Goal: Information Seeking & Learning: Learn about a topic

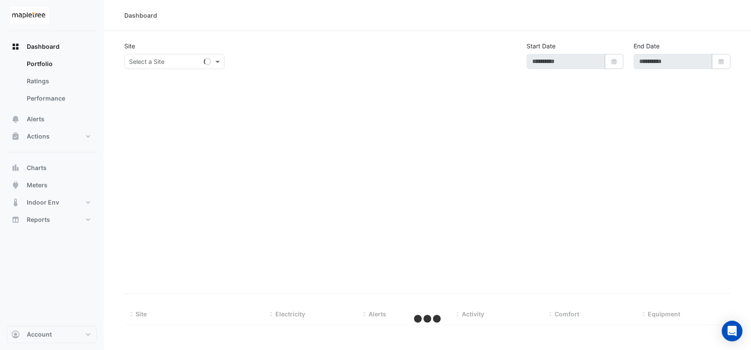
type input "**********"
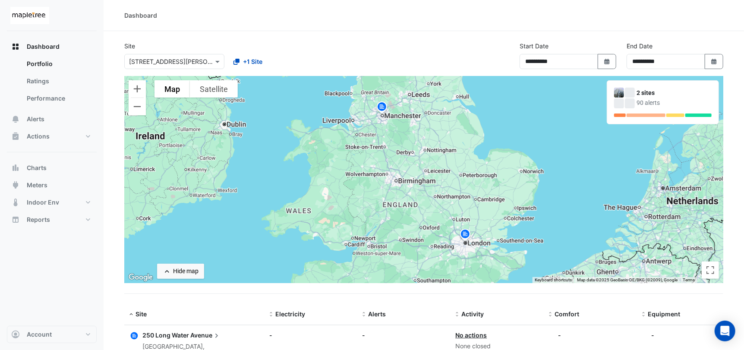
click at [647, 93] on div "2 sites" at bounding box center [674, 93] width 75 height 9
click at [381, 105] on img at bounding box center [382, 108] width 14 height 15
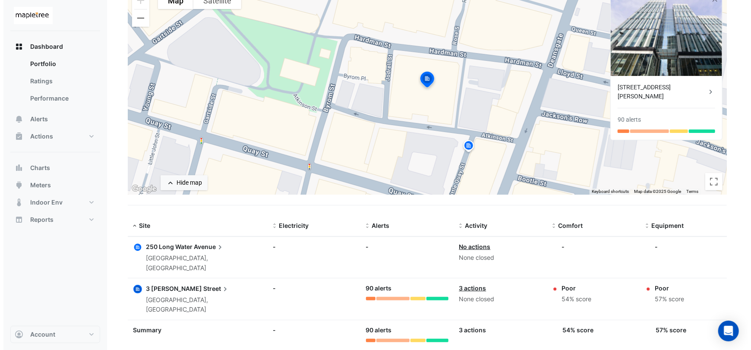
scroll to position [89, 0]
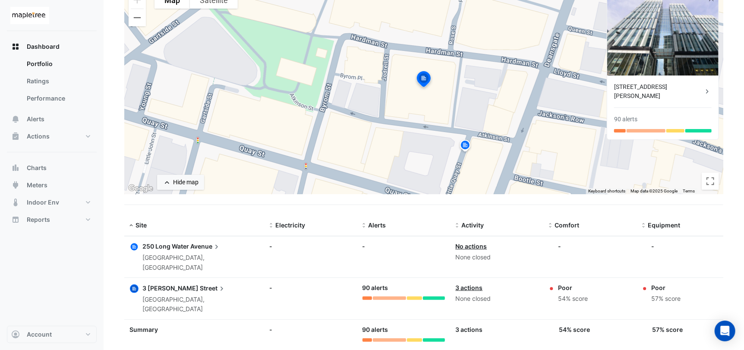
click at [666, 92] on div "[STREET_ADDRESS][PERSON_NAME] 90 alerts" at bounding box center [663, 108] width 111 height 64
click at [643, 84] on div "[STREET_ADDRESS][PERSON_NAME]" at bounding box center [658, 91] width 89 height 18
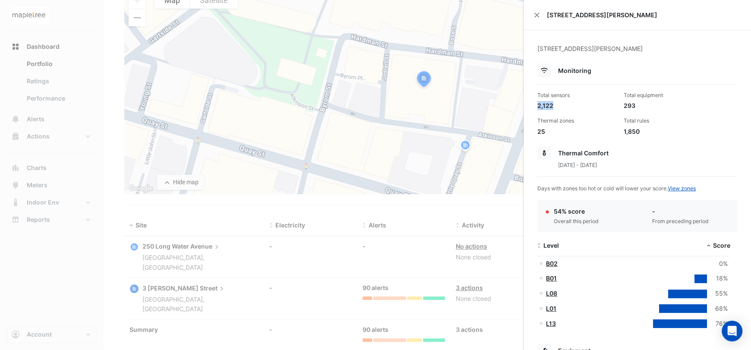
drag, startPoint x: 537, startPoint y: 105, endPoint x: 563, endPoint y: 105, distance: 25.9
click at [563, 105] on div "Total sensors 2,122" at bounding box center [577, 101] width 86 height 19
click at [683, 133] on div "1,850" at bounding box center [663, 131] width 79 height 9
drag, startPoint x: 642, startPoint y: 130, endPoint x: 624, endPoint y: 132, distance: 18.7
click at [624, 132] on div "1,850" at bounding box center [663, 131] width 79 height 9
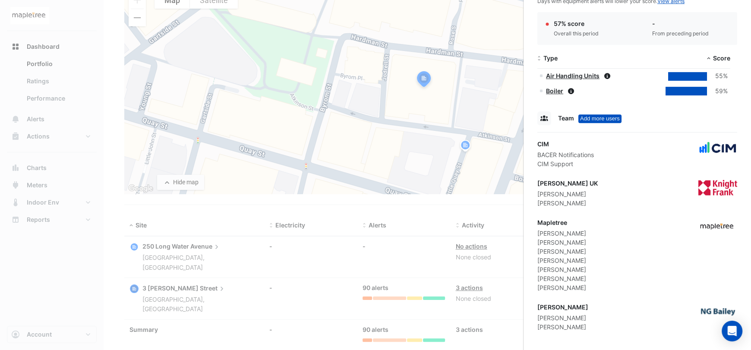
scroll to position [390, 0]
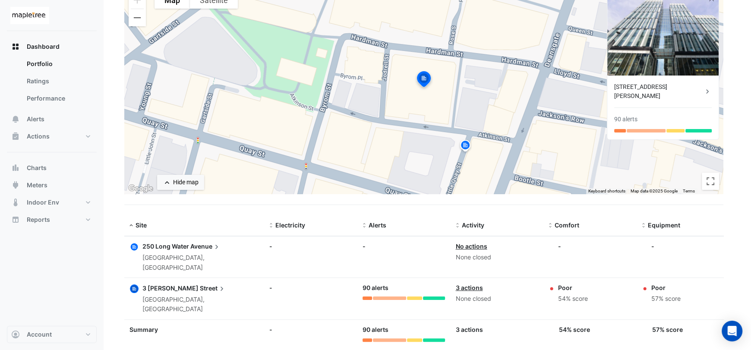
click at [271, 283] on ngb-offcanvas-backdrop at bounding box center [375, 175] width 751 height 350
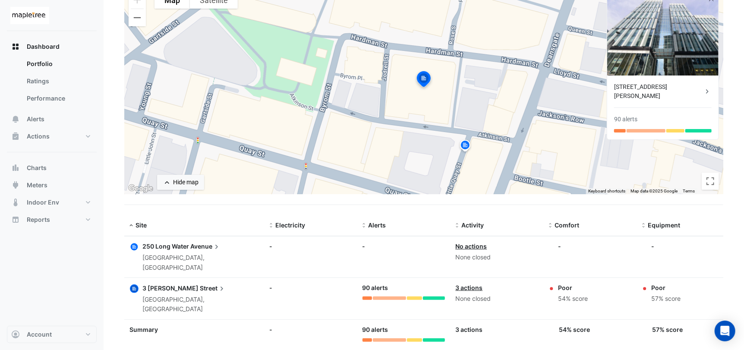
click at [211, 240] on datatable-body-cell "Site: 250 Long Water Avenue [GEOGRAPHIC_DATA], [GEOGRAPHIC_DATA]" at bounding box center [194, 257] width 140 height 41
click at [198, 248] on span "Avenue" at bounding box center [205, 246] width 31 height 9
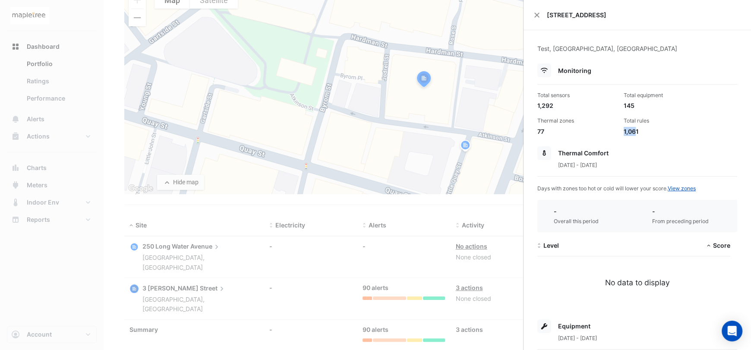
drag, startPoint x: 633, startPoint y: 133, endPoint x: 620, endPoint y: 130, distance: 12.9
click at [620, 132] on div "Total rules 1,061" at bounding box center [663, 126] width 86 height 19
drag, startPoint x: 636, startPoint y: 102, endPoint x: 618, endPoint y: 103, distance: 17.7
click at [620, 103] on div "Total equipment 145" at bounding box center [663, 101] width 86 height 19
drag, startPoint x: 553, startPoint y: 132, endPoint x: 534, endPoint y: 129, distance: 19.3
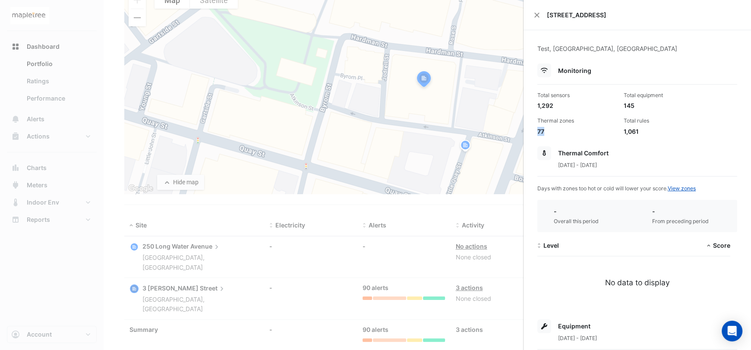
click at [534, 129] on div "Thermal zones 77" at bounding box center [577, 126] width 86 height 19
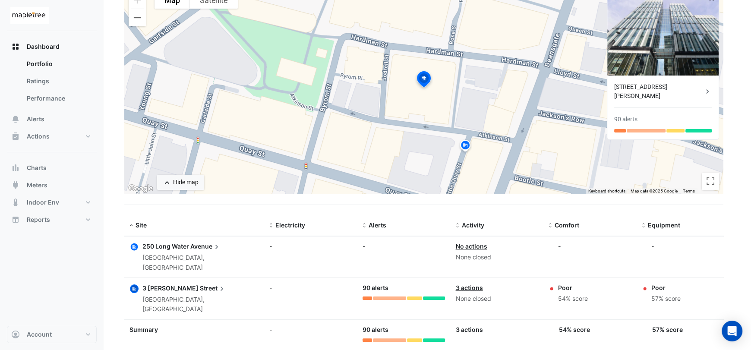
click at [235, 274] on ngb-offcanvas-backdrop at bounding box center [375, 175] width 751 height 350
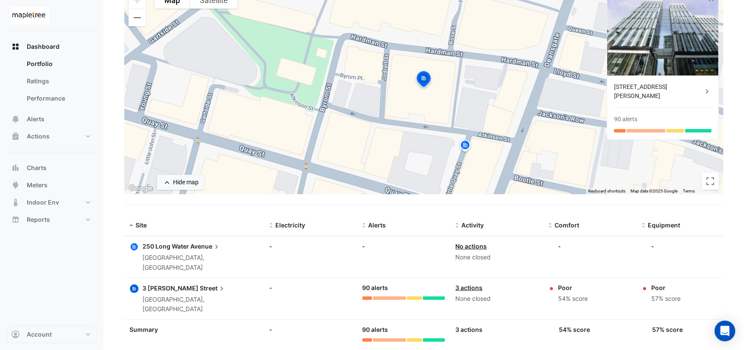
click at [199, 295] on div "[GEOGRAPHIC_DATA], [GEOGRAPHIC_DATA]" at bounding box center [200, 305] width 117 height 20
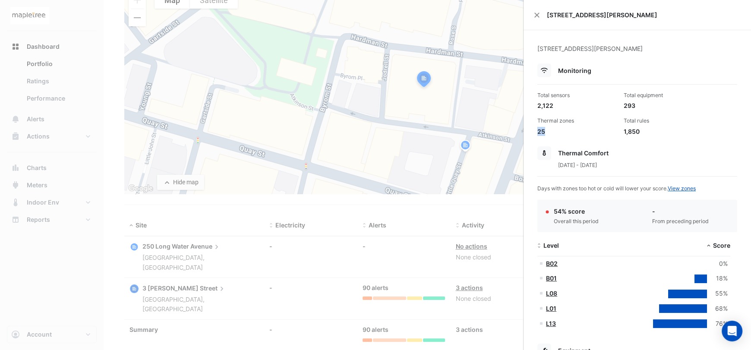
drag, startPoint x: 551, startPoint y: 133, endPoint x: 537, endPoint y: 134, distance: 14.7
click at [537, 134] on div "Thermal zones 25" at bounding box center [577, 126] width 86 height 19
drag, startPoint x: 551, startPoint y: 133, endPoint x: 543, endPoint y: 133, distance: 8.2
click at [551, 133] on div "25" at bounding box center [577, 131] width 79 height 9
click at [221, 247] on ngb-offcanvas-backdrop at bounding box center [375, 175] width 751 height 350
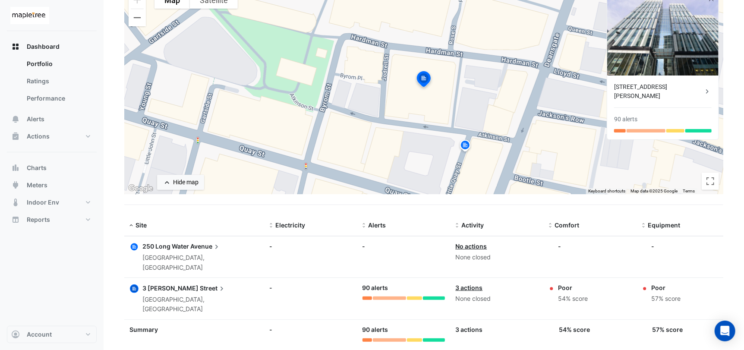
click at [196, 247] on span "Avenue" at bounding box center [205, 246] width 31 height 9
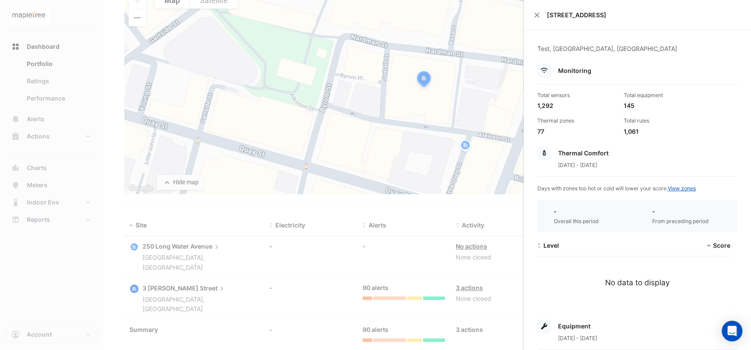
click at [201, 275] on ngb-offcanvas-backdrop at bounding box center [375, 175] width 751 height 350
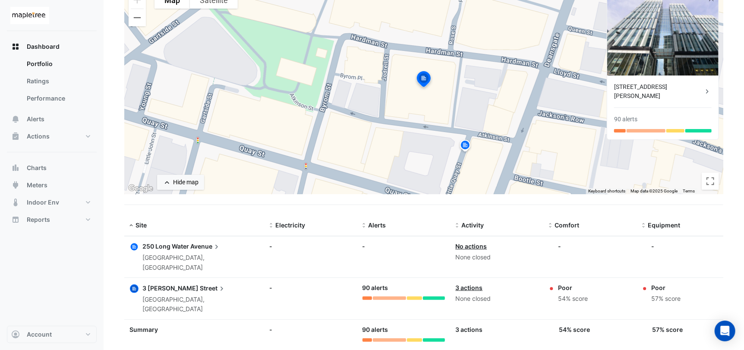
click at [174, 247] on span "250 Long Water" at bounding box center [165, 246] width 47 height 7
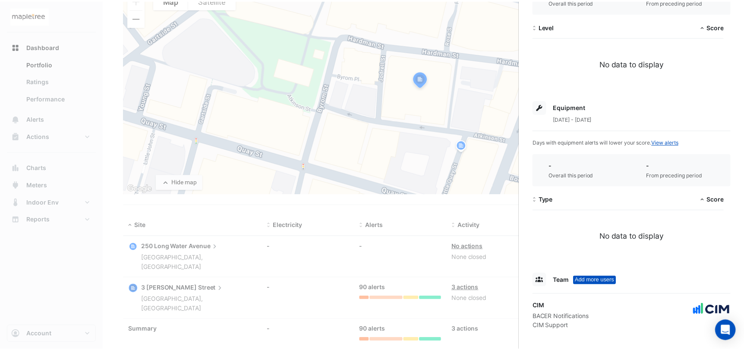
scroll to position [223, 0]
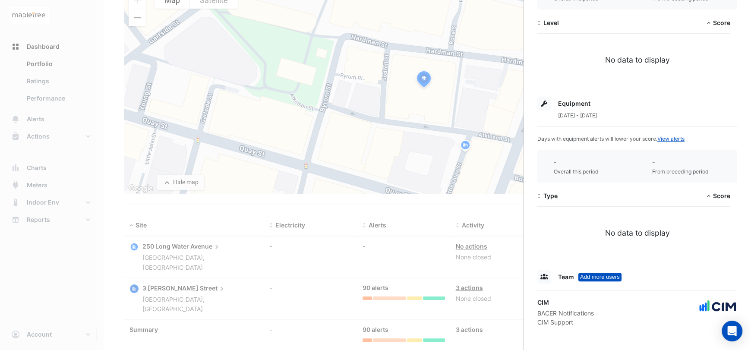
click at [61, 260] on ngb-offcanvas-backdrop at bounding box center [375, 175] width 751 height 350
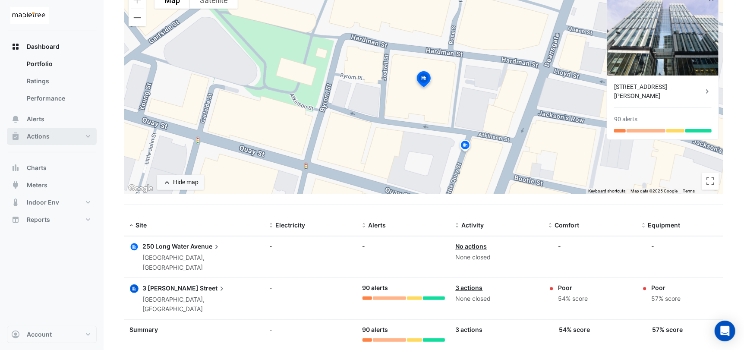
click at [46, 133] on span "Actions" at bounding box center [38, 136] width 23 height 9
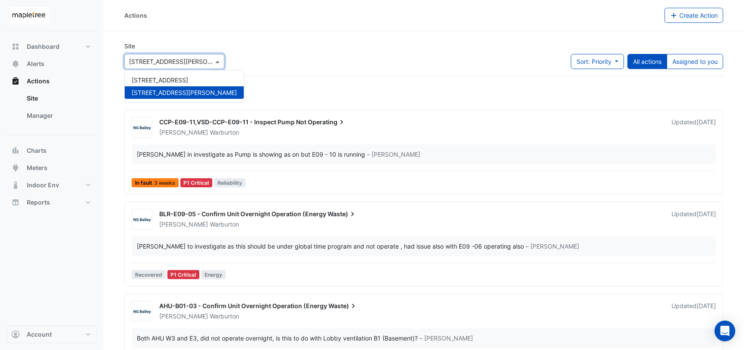
click at [180, 58] on input "text" at bounding box center [165, 61] width 73 height 9
click at [184, 83] on span "[STREET_ADDRESS]" at bounding box center [160, 79] width 57 height 7
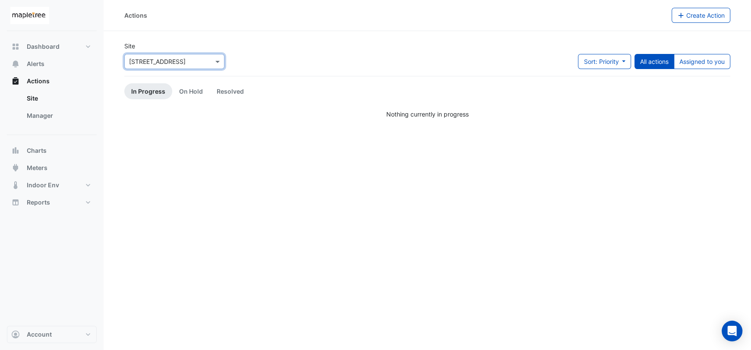
click at [409, 47] on div "Site × [STREET_ADDRESS] Sort: Priority Priority Updated All actions Assigned to…" at bounding box center [427, 58] width 617 height 35
click at [197, 95] on link "On Hold" at bounding box center [191, 91] width 38 height 16
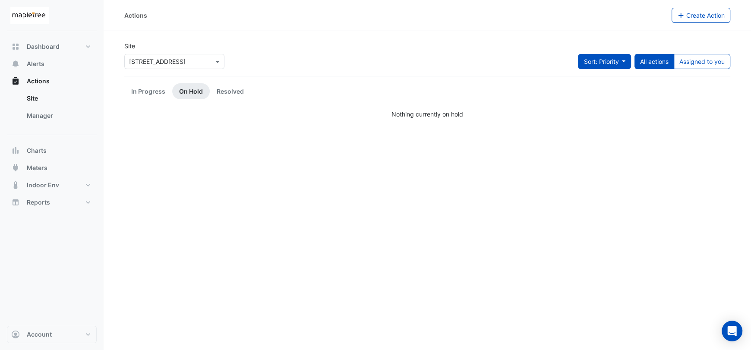
click at [624, 62] on button "Sort: Priority" at bounding box center [604, 61] width 53 height 15
click at [621, 60] on button "Sort: Priority" at bounding box center [604, 61] width 53 height 15
click at [597, 95] on li "Updated" at bounding box center [595, 92] width 68 height 13
click at [607, 68] on button "Sort: Updated" at bounding box center [602, 61] width 58 height 15
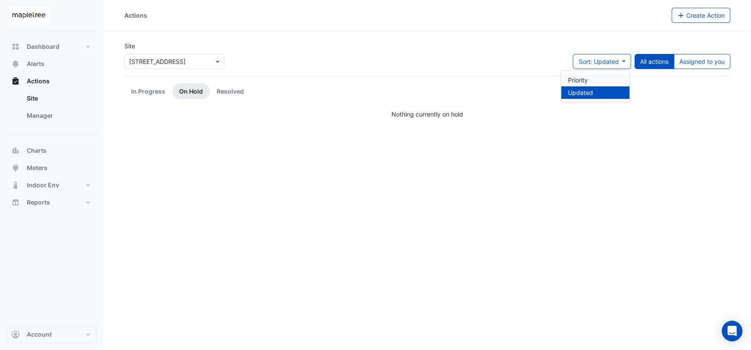
click at [594, 80] on li "Priority" at bounding box center [595, 80] width 68 height 13
click at [263, 54] on div "Site × [STREET_ADDRESS] Sort: Priority Priority Updated All actions Assigned to…" at bounding box center [427, 58] width 617 height 35
click at [199, 65] on input "text" at bounding box center [165, 61] width 73 height 9
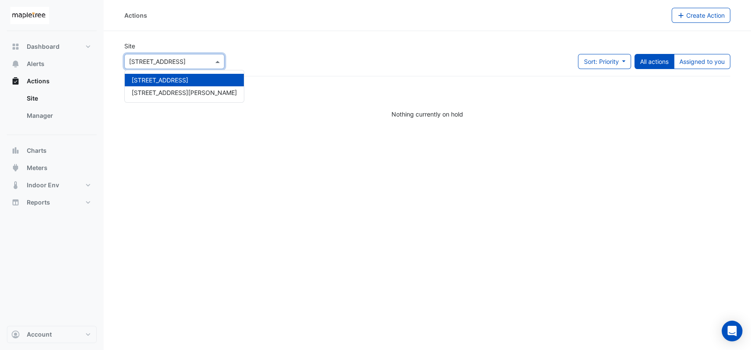
click at [288, 58] on div "Site × [STREET_ADDRESS] [STREET_ADDRESS] [STREET_ADDRESS][PERSON_NAME] Sort: Pr…" at bounding box center [427, 58] width 617 height 35
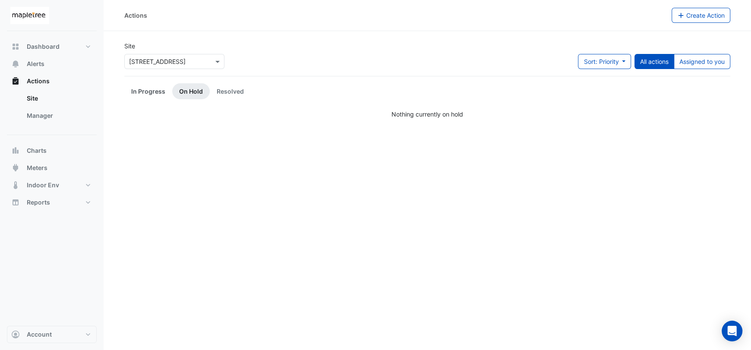
click at [134, 91] on link "In Progress" at bounding box center [148, 91] width 48 height 16
click at [615, 63] on span "Sort: Priority" at bounding box center [601, 61] width 35 height 7
click at [592, 96] on li "Updated" at bounding box center [595, 92] width 68 height 13
click at [600, 64] on span "Sort: Updated" at bounding box center [599, 61] width 40 height 7
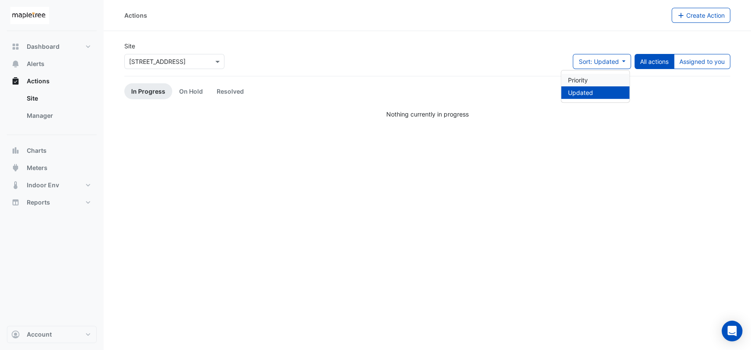
click at [594, 74] on li "Priority" at bounding box center [595, 80] width 68 height 13
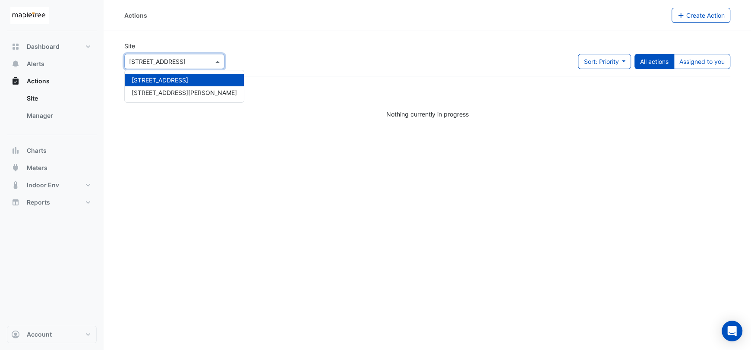
click at [170, 61] on input "text" at bounding box center [165, 61] width 73 height 9
click at [171, 92] on span "[STREET_ADDRESS][PERSON_NAME]" at bounding box center [184, 92] width 105 height 7
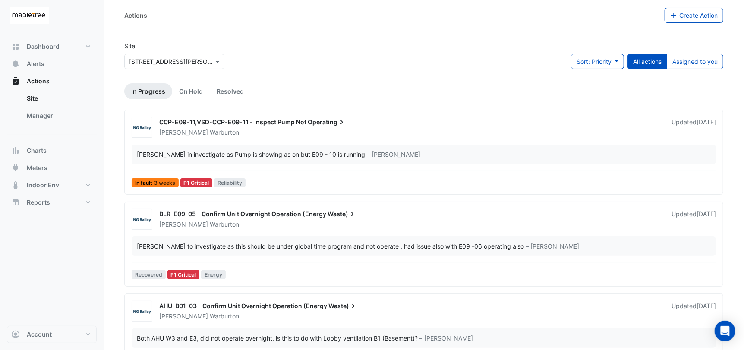
click at [458, 60] on div "Site × [STREET_ADDRESS][PERSON_NAME] Sort: Priority Priority Updated All action…" at bounding box center [424, 58] width 610 height 35
click at [324, 52] on div "Site × [STREET_ADDRESS][PERSON_NAME] Sort: Priority Priority Updated All action…" at bounding box center [424, 58] width 610 height 35
click at [47, 44] on span "Dashboard" at bounding box center [43, 46] width 33 height 9
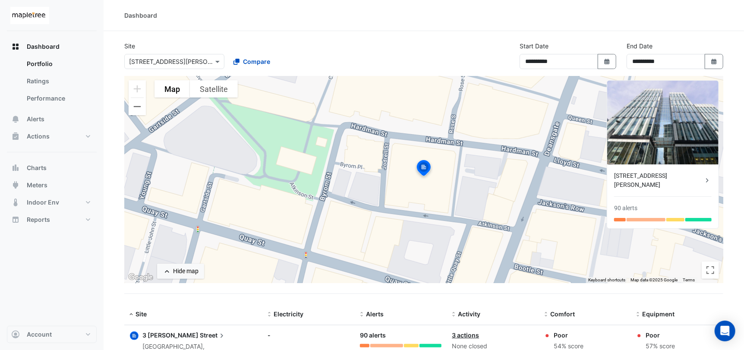
click at [391, 39] on section "**********" at bounding box center [424, 210] width 641 height 359
click at [187, 54] on div "× [STREET_ADDRESS][PERSON_NAME]" at bounding box center [174, 61] width 100 height 15
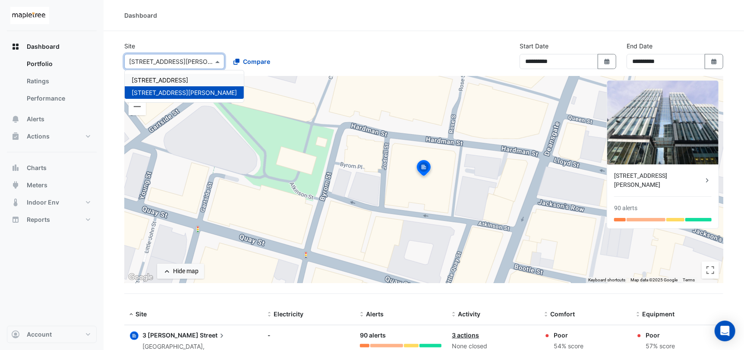
click at [170, 79] on span "[STREET_ADDRESS]" at bounding box center [160, 79] width 57 height 7
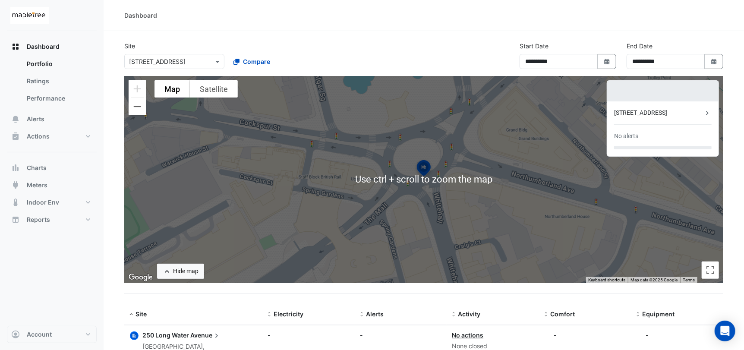
click at [524, 219] on div "To activate drag with keyboard, press Alt + Enter. Once in keyboard drag state,…" at bounding box center [423, 179] width 599 height 207
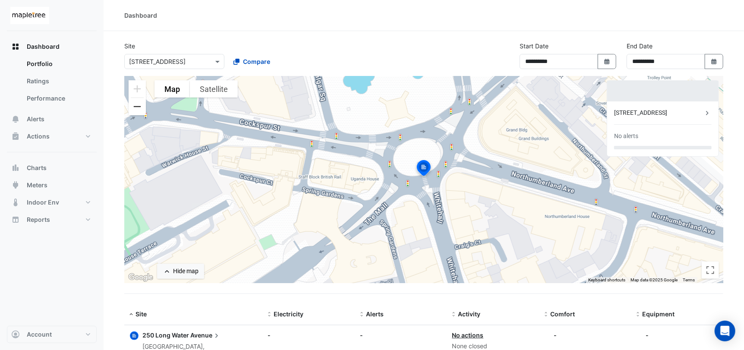
click at [141, 111] on button "Zoom out" at bounding box center [137, 106] width 17 height 17
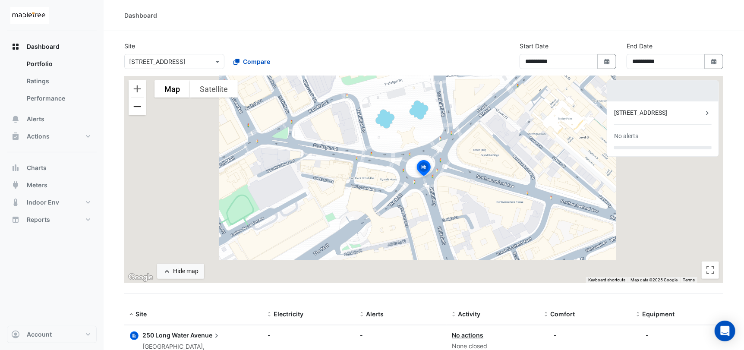
click at [141, 111] on button "Zoom out" at bounding box center [137, 106] width 17 height 17
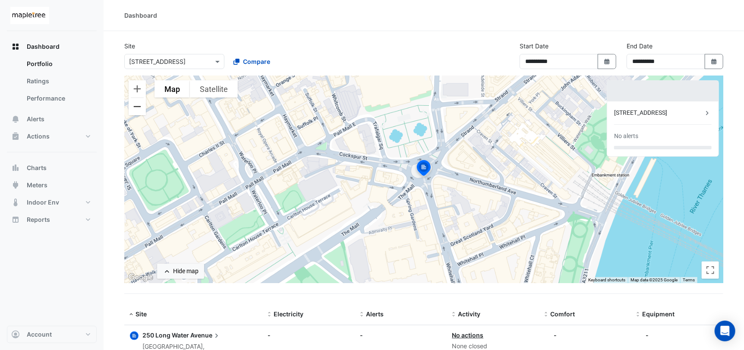
click at [141, 111] on button "Zoom out" at bounding box center [137, 106] width 17 height 17
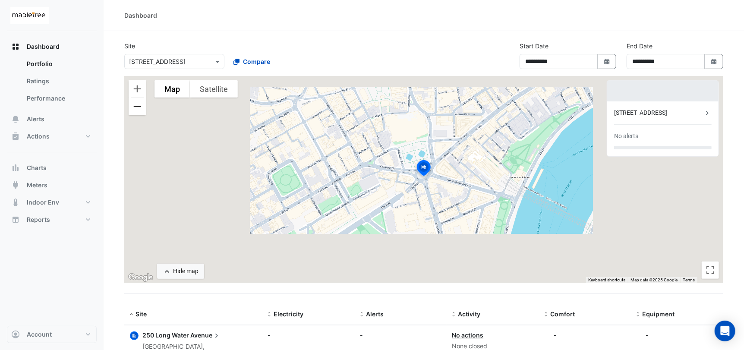
click at [141, 111] on button "Zoom out" at bounding box center [137, 106] width 17 height 17
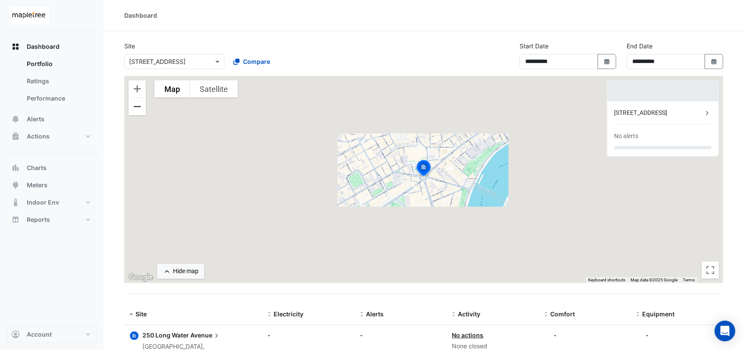
click at [141, 111] on button "Zoom out" at bounding box center [137, 106] width 17 height 17
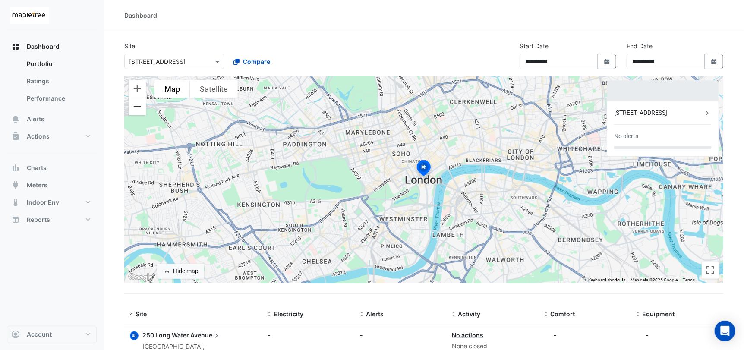
click at [141, 111] on button "Zoom out" at bounding box center [137, 106] width 17 height 17
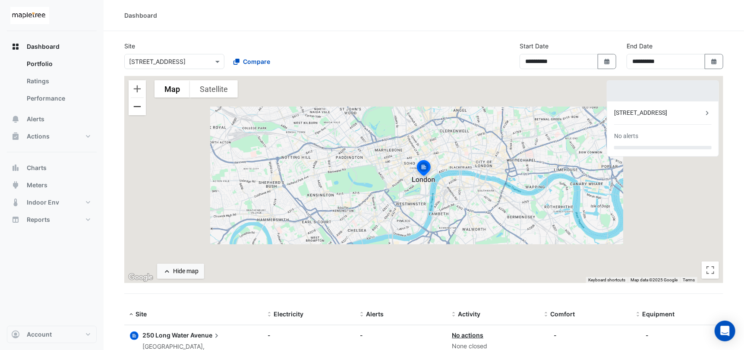
click at [141, 111] on button "Zoom out" at bounding box center [137, 106] width 17 height 17
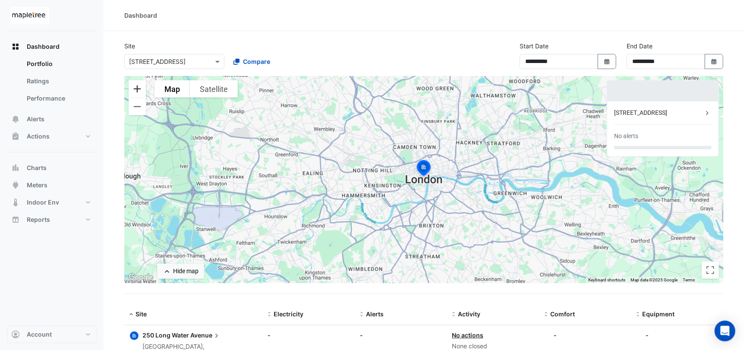
click at [135, 89] on button "Zoom in" at bounding box center [137, 88] width 17 height 17
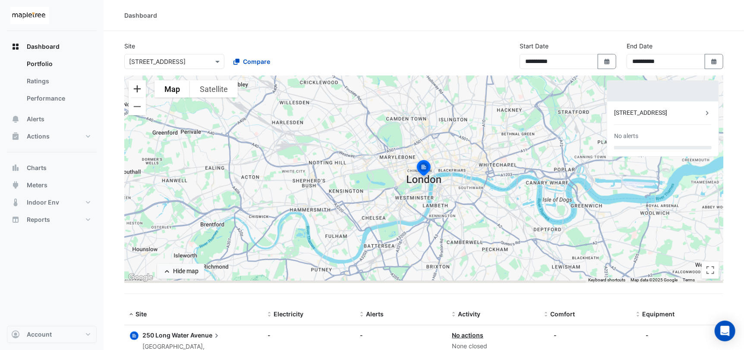
click at [135, 89] on button "Zoom in" at bounding box center [137, 88] width 17 height 17
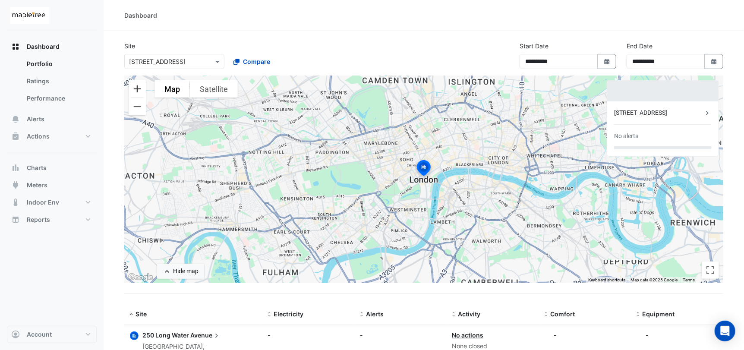
click at [135, 89] on button "Zoom in" at bounding box center [137, 88] width 17 height 17
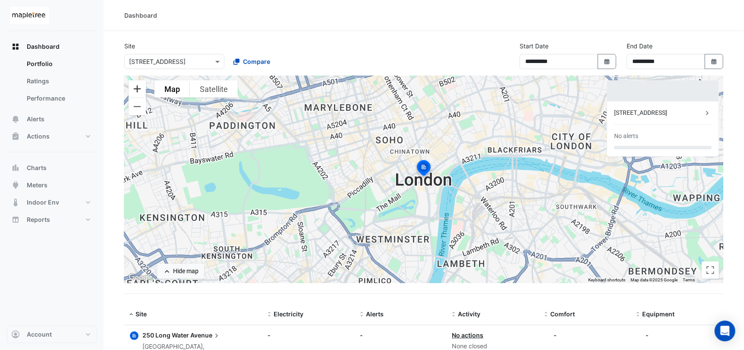
click at [135, 89] on button "Zoom in" at bounding box center [137, 88] width 17 height 17
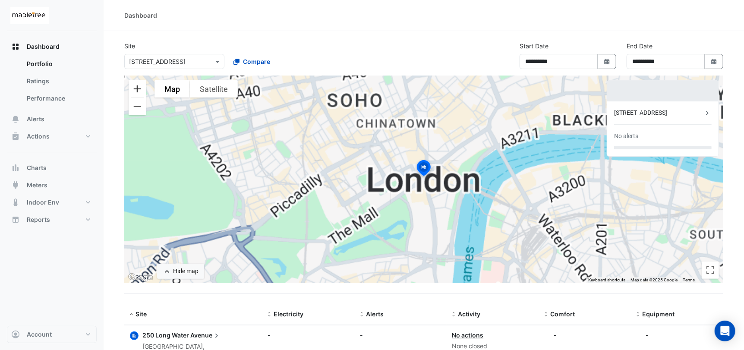
click at [135, 89] on button "Zoom in" at bounding box center [137, 88] width 17 height 17
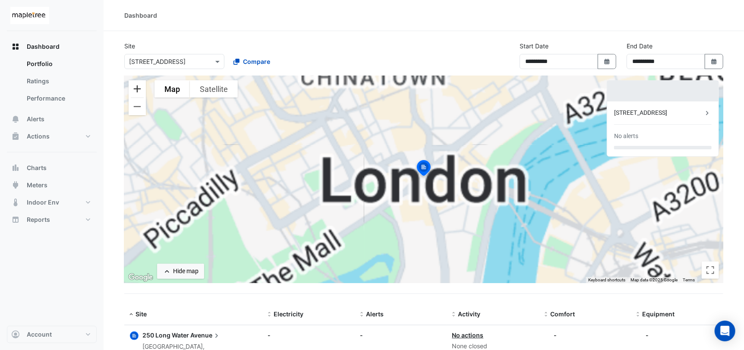
click at [135, 89] on button "Zoom in" at bounding box center [137, 88] width 17 height 17
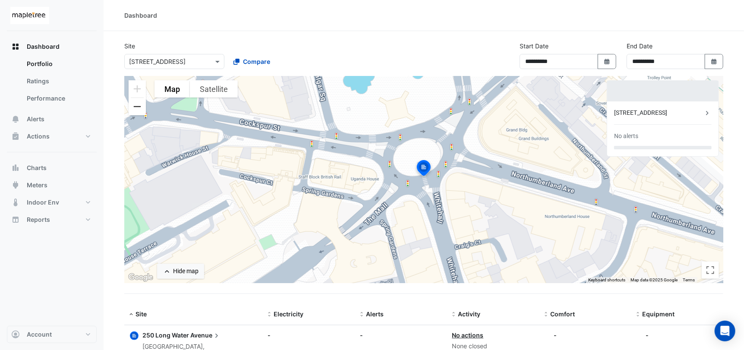
click at [138, 109] on button "Zoom out" at bounding box center [137, 106] width 17 height 17
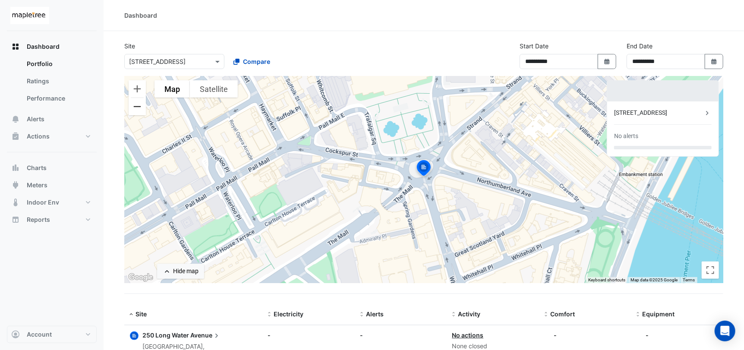
click at [138, 109] on button "Zoom out" at bounding box center [137, 106] width 17 height 17
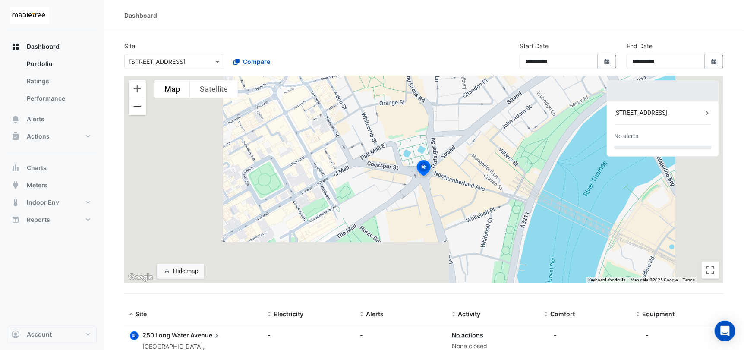
click at [138, 109] on button "Zoom out" at bounding box center [137, 106] width 17 height 17
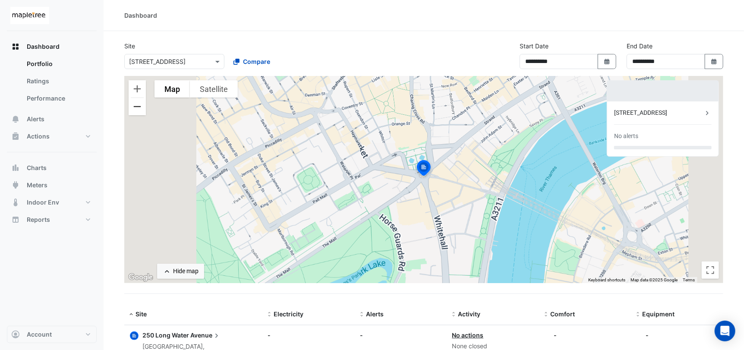
click at [138, 109] on button "Zoom out" at bounding box center [137, 106] width 17 height 17
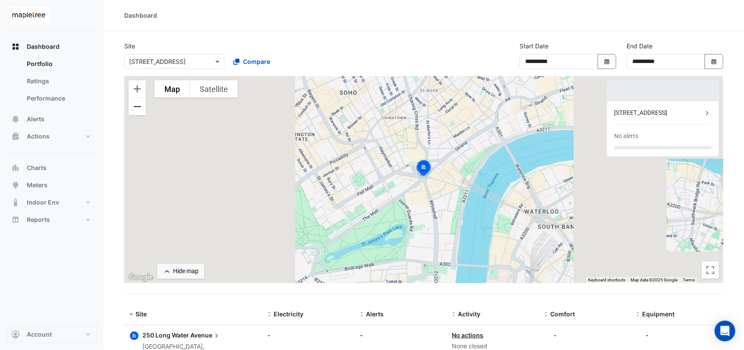
click at [138, 109] on button "Zoom out" at bounding box center [137, 106] width 17 height 17
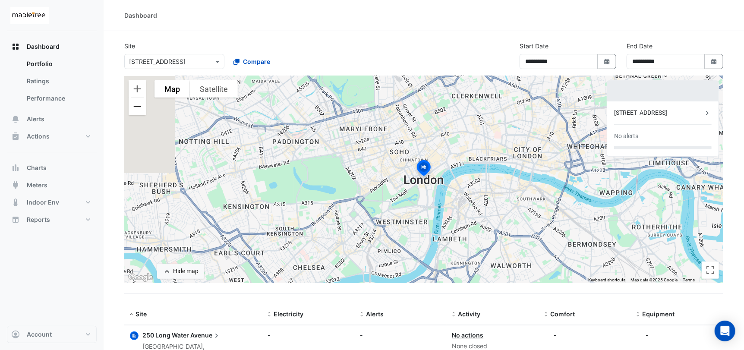
click at [138, 109] on button "Zoom out" at bounding box center [137, 106] width 17 height 17
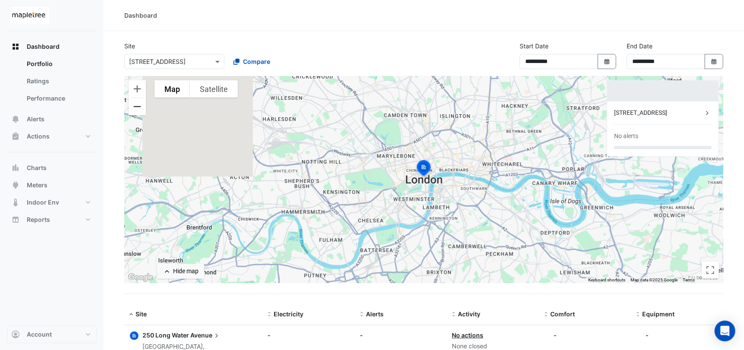
click at [138, 109] on button "Zoom out" at bounding box center [137, 106] width 17 height 17
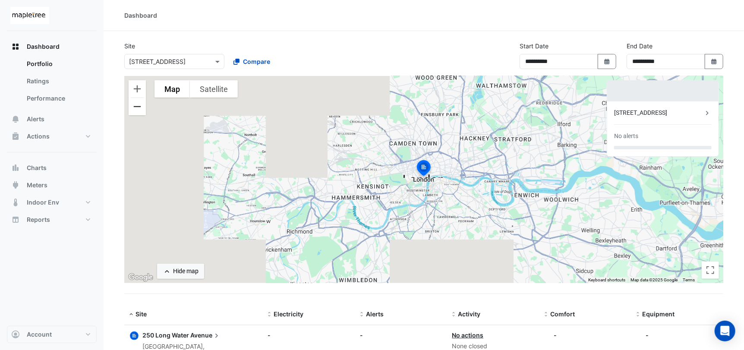
click at [138, 109] on button "Zoom out" at bounding box center [137, 106] width 17 height 17
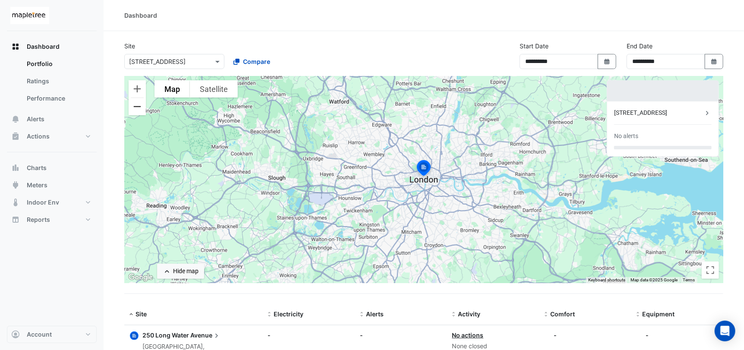
click at [138, 109] on button "Zoom out" at bounding box center [137, 106] width 17 height 17
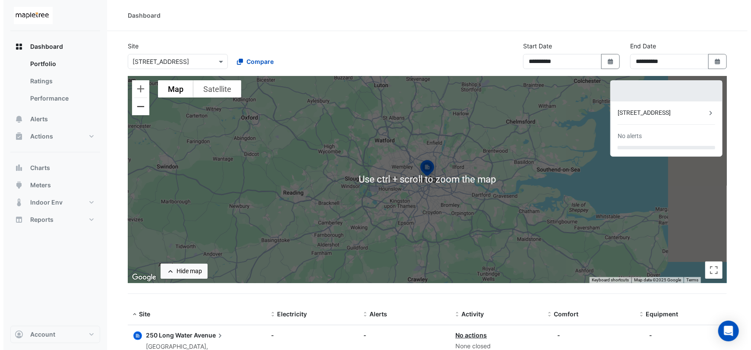
scroll to position [30, 0]
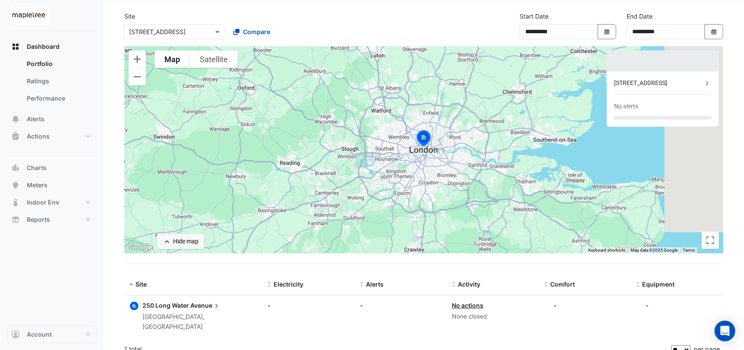
click at [63, 283] on div "Dashboard Portfolio Ratings Performance Alerts Actions Site Manager Charts" at bounding box center [52, 178] width 90 height 295
click at [661, 76] on div "[STREET_ADDRESS] No alerts" at bounding box center [663, 99] width 111 height 55
click at [663, 85] on div "[STREET_ADDRESS]" at bounding box center [658, 83] width 89 height 9
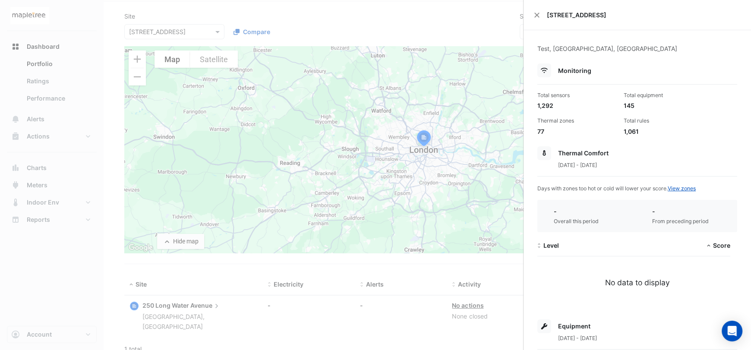
scroll to position [223, 0]
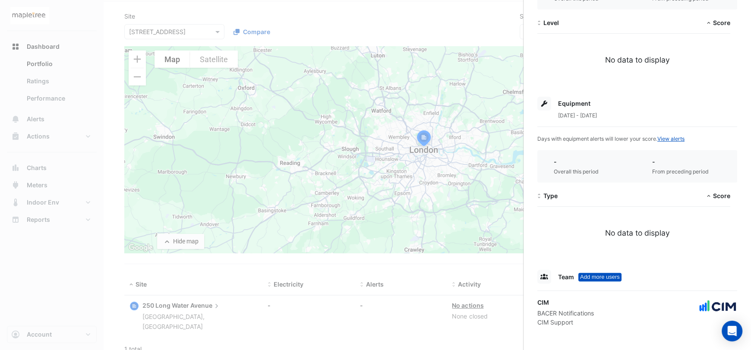
click at [563, 278] on span "Team" at bounding box center [566, 276] width 16 height 7
click at [599, 276] on div "Add more users" at bounding box center [600, 277] width 43 height 9
click at [705, 231] on div "No data to display" at bounding box center [638, 233] width 200 height 11
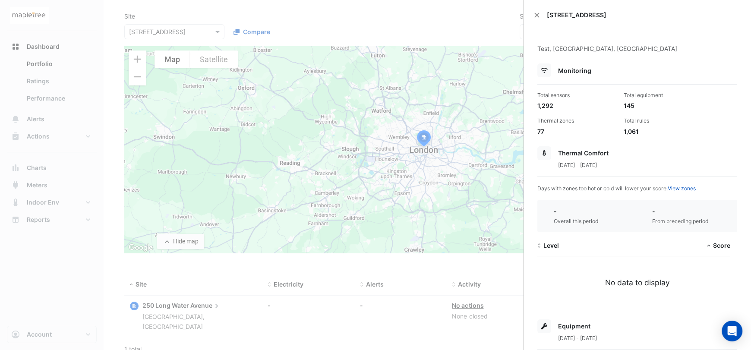
click at [447, 26] on ngb-offcanvas-backdrop at bounding box center [375, 175] width 751 height 350
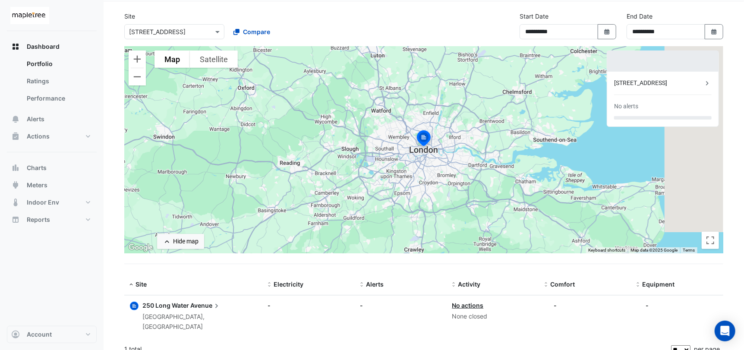
click at [53, 291] on div "Dashboard Portfolio Ratings Performance Alerts Actions Site Manager Charts" at bounding box center [52, 178] width 90 height 295
click at [80, 299] on div "Dashboard Portfolio Ratings Performance Alerts Actions Site Manager Charts" at bounding box center [52, 178] width 90 height 295
click at [605, 247] on div at bounding box center [607, 250] width 42 height 6
